Goal: Information Seeking & Learning: Find specific page/section

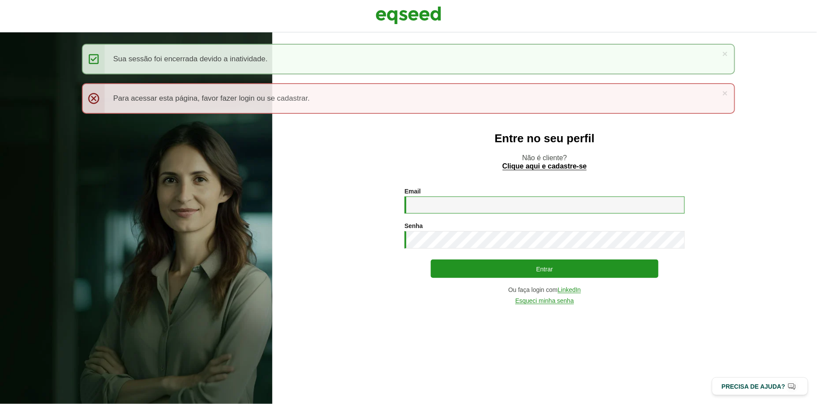
click at [478, 206] on input "Email *" at bounding box center [544, 205] width 280 height 17
type input "**********"
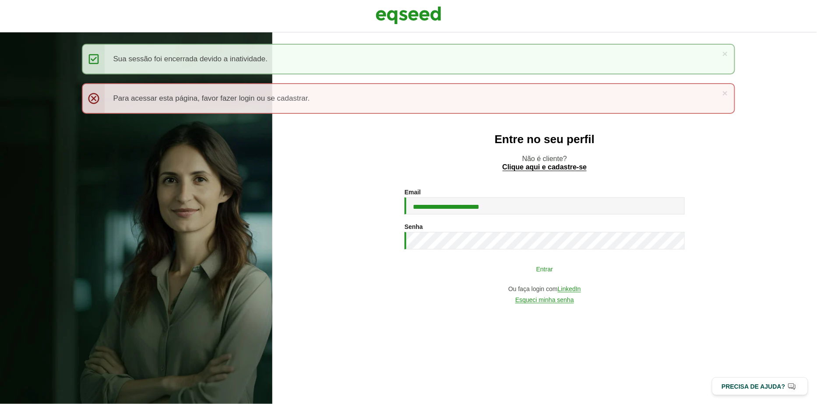
click at [459, 271] on button "Entrar" at bounding box center [545, 268] width 228 height 17
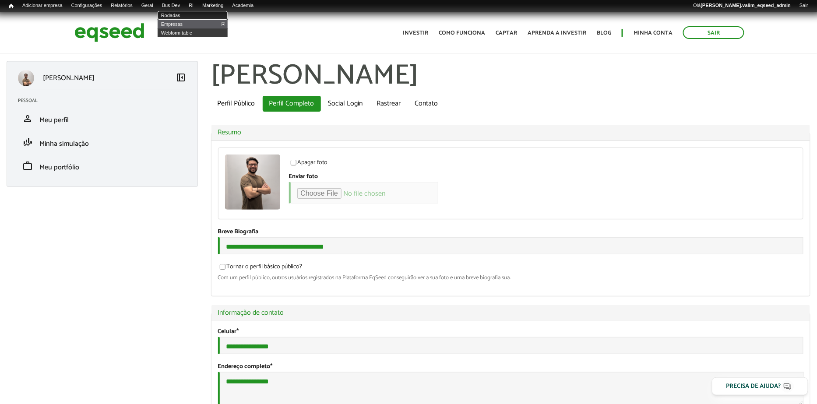
click at [182, 14] on link "Rodadas" at bounding box center [193, 15] width 70 height 9
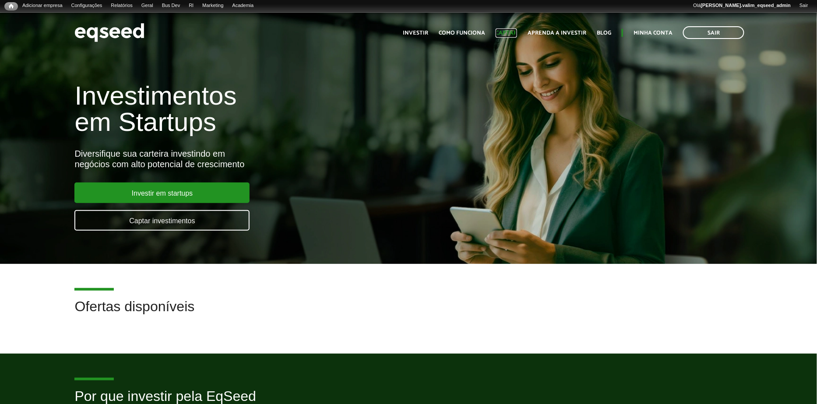
click at [512, 30] on link "Captar" at bounding box center [505, 33] width 21 height 6
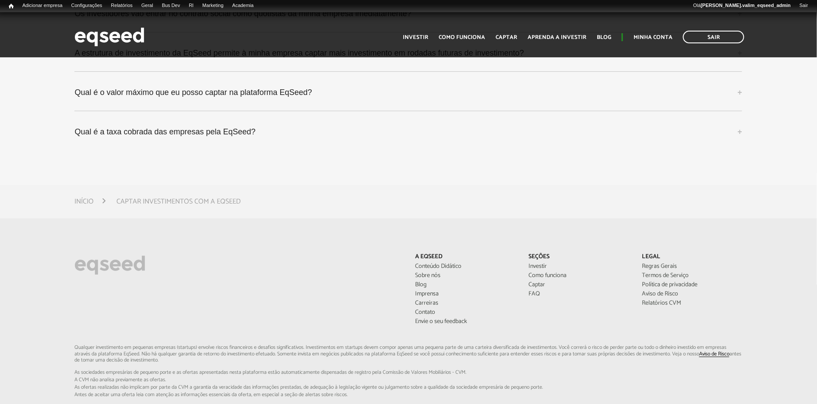
scroll to position [2532, 0]
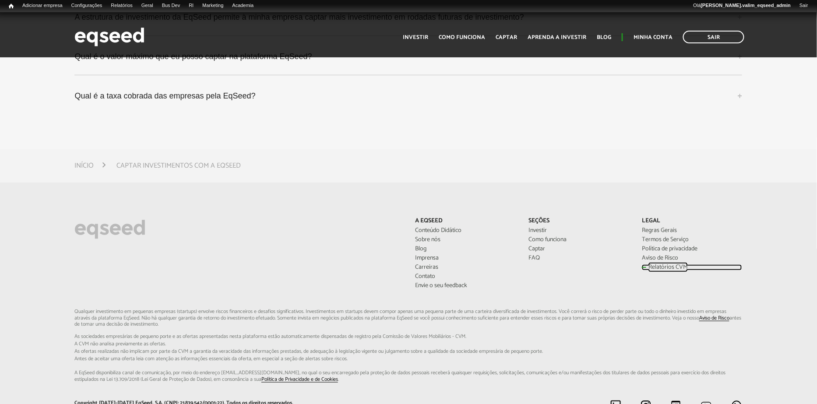
click at [661, 269] on link "Relatórios CVM" at bounding box center [692, 267] width 100 height 6
click at [668, 265] on link "Relatórios CVM" at bounding box center [692, 267] width 100 height 6
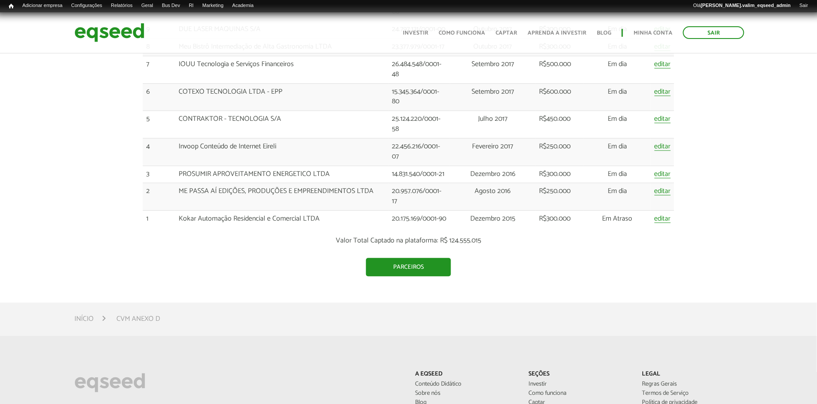
scroll to position [1934, 0]
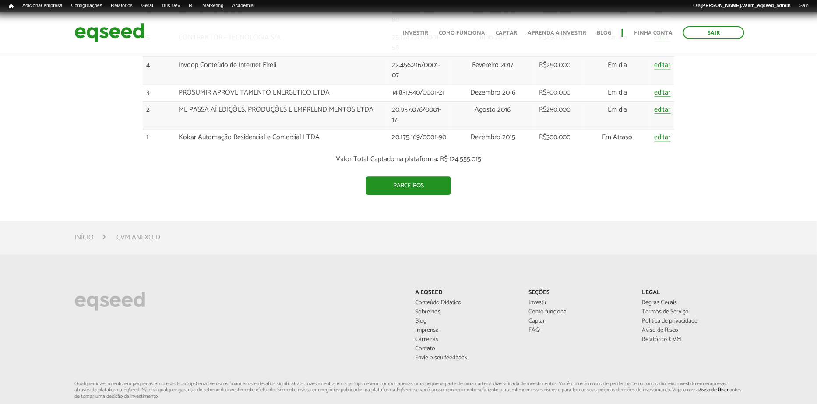
drag, startPoint x: 147, startPoint y: 200, endPoint x: 676, endPoint y: 139, distance: 532.8
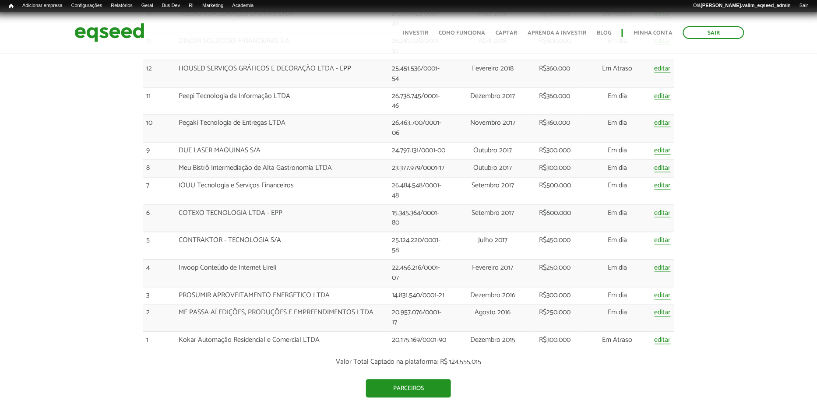
scroll to position [1706, 0]
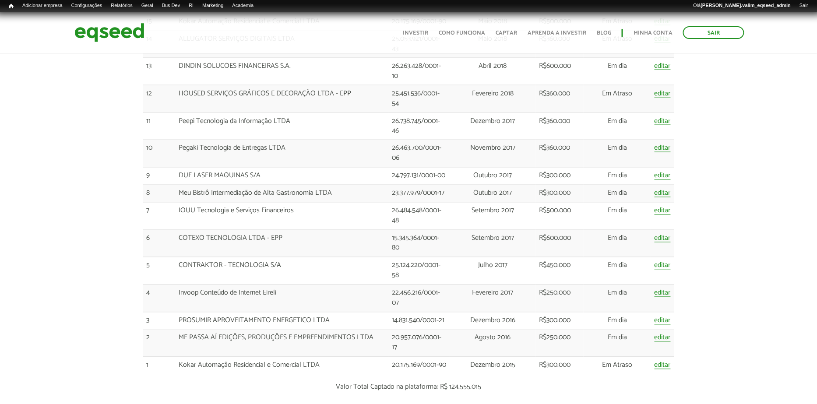
copy table
